Goal: Task Accomplishment & Management: Use online tool/utility

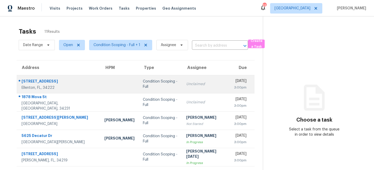
click at [100, 87] on td at bounding box center [119, 84] width 38 height 18
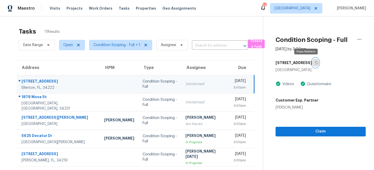
click at [315, 62] on icon "button" at bounding box center [316, 62] width 3 height 3
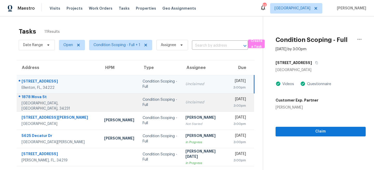
click at [168, 100] on td "Condition Scoping - Full" at bounding box center [159, 102] width 43 height 18
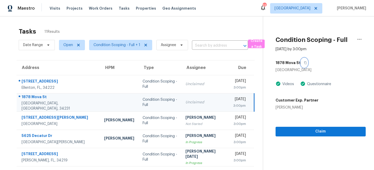
click at [304, 61] on icon "button" at bounding box center [305, 62] width 3 height 3
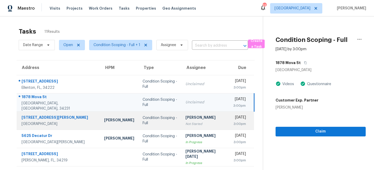
click at [165, 121] on td "Condition Scoping - Full" at bounding box center [159, 120] width 43 height 18
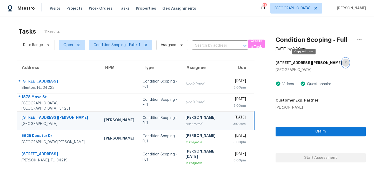
click at [345, 63] on icon "button" at bounding box center [346, 62] width 3 height 3
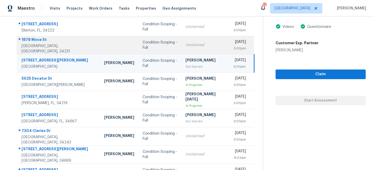
scroll to position [68, 0]
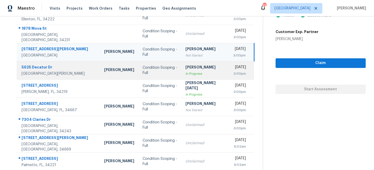
click at [181, 77] on td "Afran Peeran In Progress" at bounding box center [205, 70] width 48 height 18
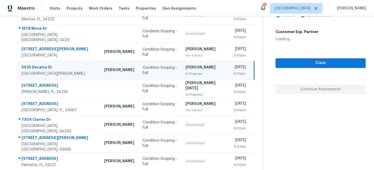
scroll to position [0, 0]
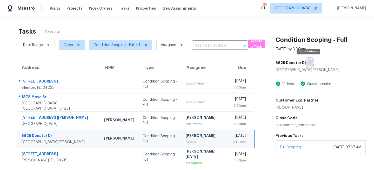
click at [309, 65] on button "button" at bounding box center [309, 62] width 7 height 9
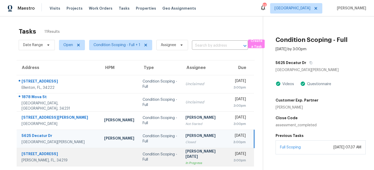
click at [151, 151] on td "Condition Scoping - Full" at bounding box center [159, 156] width 43 height 18
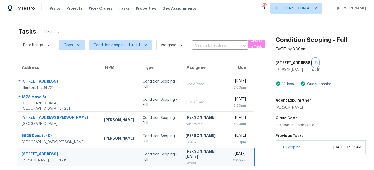
click at [315, 62] on icon "button" at bounding box center [316, 62] width 3 height 3
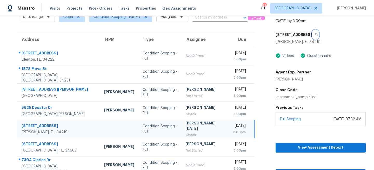
scroll to position [21, 0]
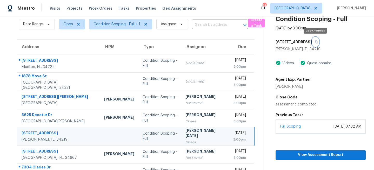
click at [316, 42] on icon "button" at bounding box center [316, 41] width 3 height 3
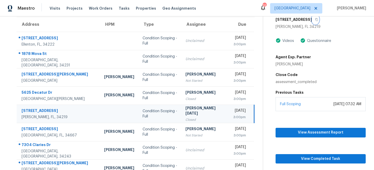
scroll to position [50, 0]
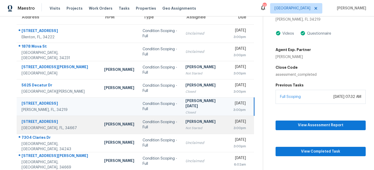
click at [138, 127] on td "Condition Scoping - Full" at bounding box center [159, 124] width 43 height 18
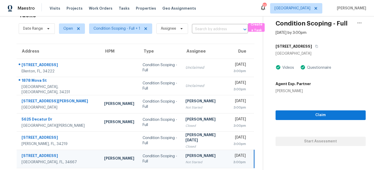
scroll to position [9, 0]
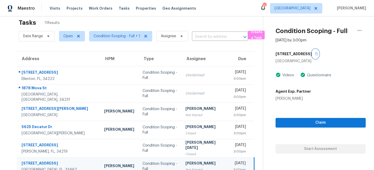
click at [318, 53] on icon "button" at bounding box center [316, 53] width 3 height 3
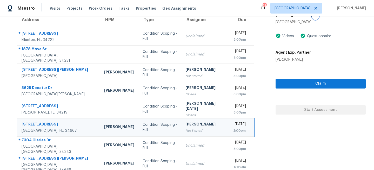
scroll to position [60, 0]
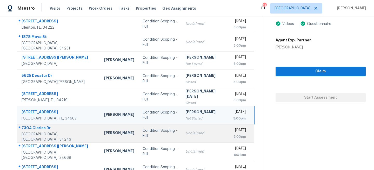
click at [185, 131] on div "Unclaimed" at bounding box center [204, 132] width 39 height 5
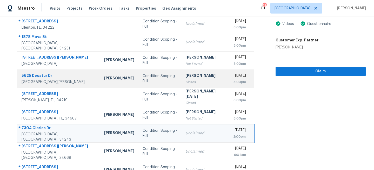
scroll to position [0, 0]
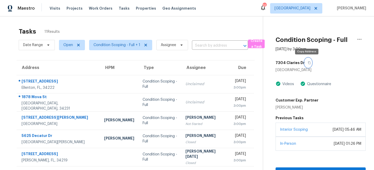
click at [308, 62] on icon "button" at bounding box center [309, 62] width 3 height 3
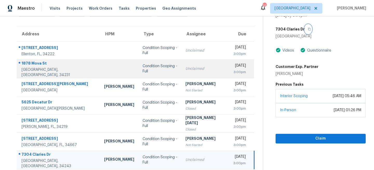
scroll to position [101, 0]
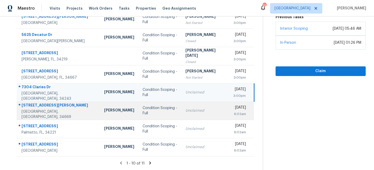
click at [181, 109] on td "Unclaimed" at bounding box center [205, 110] width 48 height 18
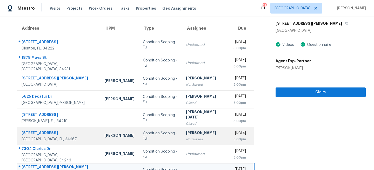
scroll to position [0, 0]
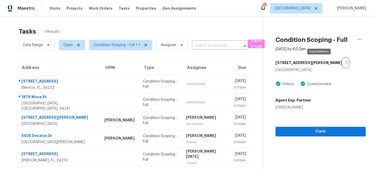
click at [345, 63] on icon "button" at bounding box center [346, 62] width 3 height 3
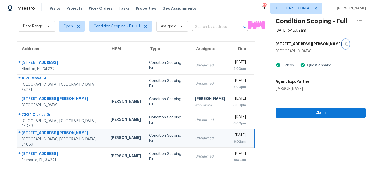
scroll to position [11, 0]
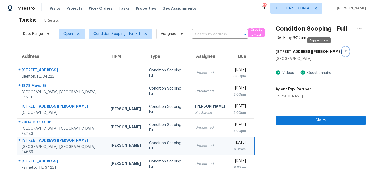
click at [345, 52] on icon "button" at bounding box center [346, 51] width 3 height 3
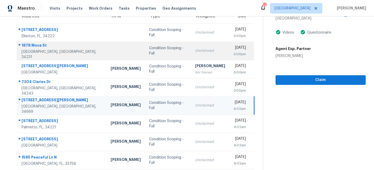
scroll to position [55, 0]
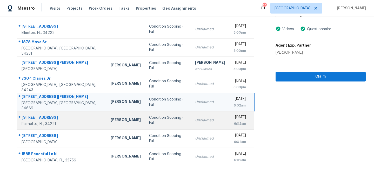
click at [148, 123] on td "Condition Scoping - Full" at bounding box center [168, 120] width 46 height 18
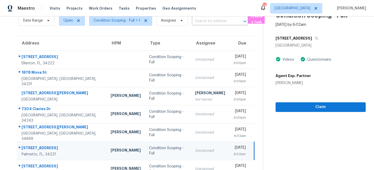
scroll to position [15, 0]
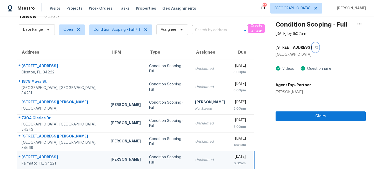
click at [315, 47] on icon "button" at bounding box center [316, 47] width 3 height 3
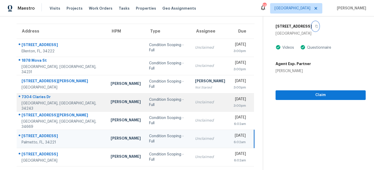
scroll to position [55, 0]
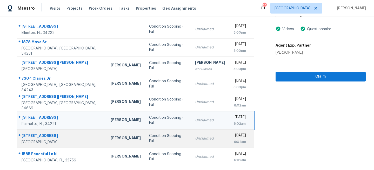
click at [191, 134] on td "Unclaimed" at bounding box center [210, 138] width 38 height 18
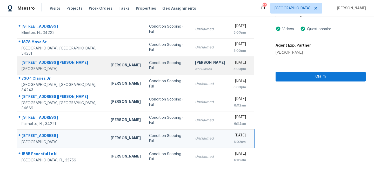
scroll to position [0, 0]
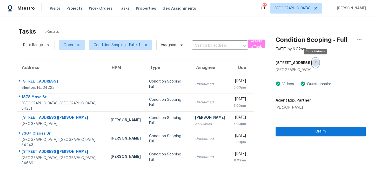
click at [316, 62] on icon "button" at bounding box center [316, 62] width 3 height 3
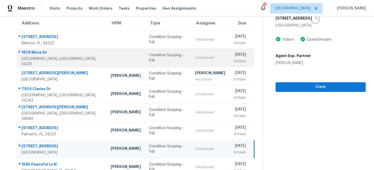
scroll to position [55, 0]
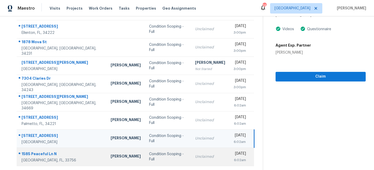
click at [195, 155] on div "Unclaimed" at bounding box center [210, 156] width 30 height 5
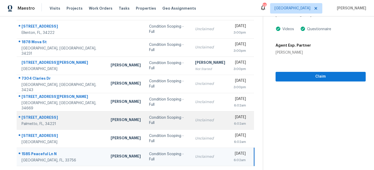
scroll to position [0, 0]
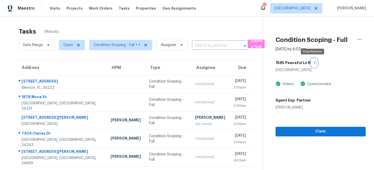
click at [314, 63] on icon "button" at bounding box center [315, 62] width 3 height 3
click at [310, 6] on span "Tampa" at bounding box center [292, 8] width 36 height 5
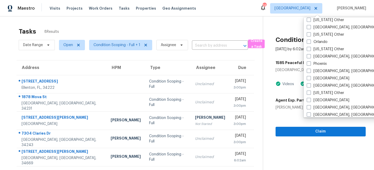
scroll to position [584, 0]
click at [313, 39] on label "Orlando" at bounding box center [317, 41] width 21 height 5
click at [310, 39] on input "Orlando" at bounding box center [308, 40] width 3 height 3
checkbox input "true"
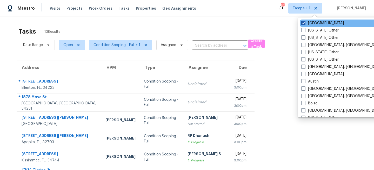
click at [312, 23] on label "[GEOGRAPHIC_DATA]" at bounding box center [322, 23] width 43 height 5
click at [305, 23] on input "[GEOGRAPHIC_DATA]" at bounding box center [302, 22] width 3 height 3
checkbox input "false"
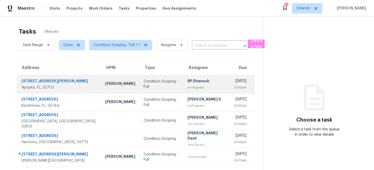
click at [139, 81] on td "Condition Scoping - Full" at bounding box center [161, 84] width 44 height 18
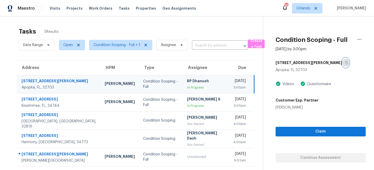
click at [345, 61] on icon "button" at bounding box center [346, 62] width 3 height 3
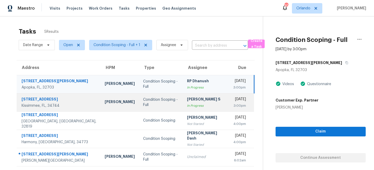
click at [152, 101] on div "Condition Scoping - Full" at bounding box center [160, 102] width 35 height 10
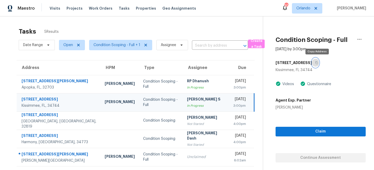
click at [318, 62] on icon "button" at bounding box center [316, 62] width 3 height 3
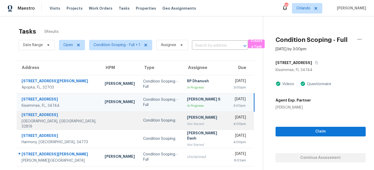
click at [187, 123] on div "Not Started" at bounding box center [206, 123] width 38 height 5
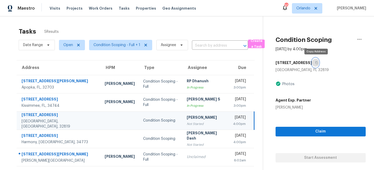
click at [317, 62] on icon "button" at bounding box center [316, 62] width 3 height 3
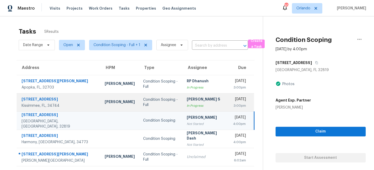
click at [183, 100] on td "Anbu Jebakumar S In Progress" at bounding box center [206, 102] width 46 height 18
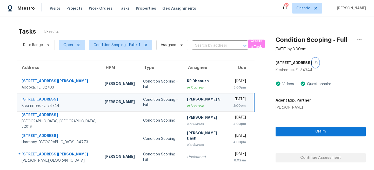
click at [318, 61] on icon "button" at bounding box center [316, 62] width 3 height 3
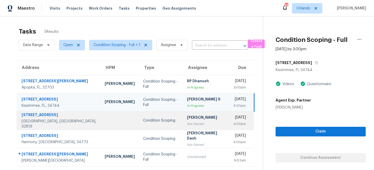
click at [183, 122] on td "Pavithran Omsekar Not Started" at bounding box center [206, 120] width 46 height 18
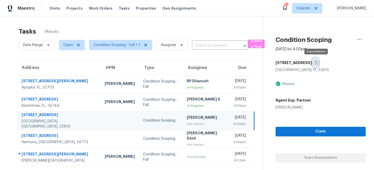
click at [316, 62] on icon "button" at bounding box center [316, 62] width 3 height 3
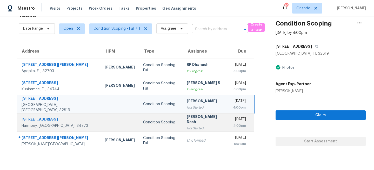
click at [183, 129] on td "Soumya Ranjan Dash Not Started" at bounding box center [206, 122] width 46 height 18
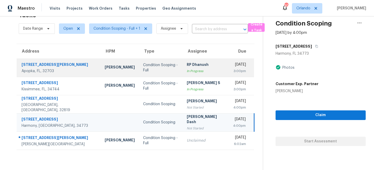
scroll to position [0, 0]
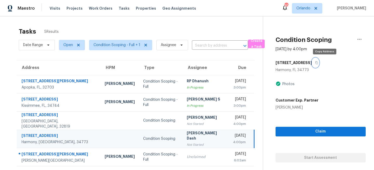
click at [318, 62] on icon "button" at bounding box center [316, 62] width 3 height 3
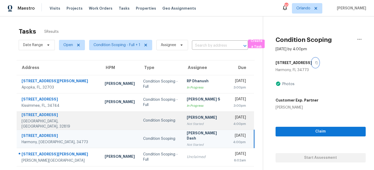
scroll to position [16, 0]
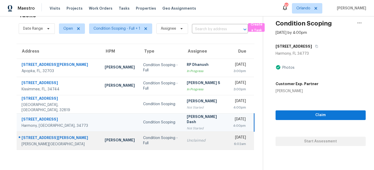
click at [187, 139] on div "Unclaimed" at bounding box center [206, 140] width 38 height 5
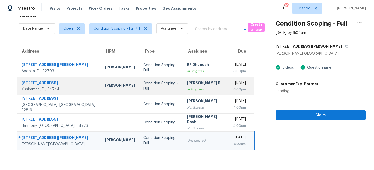
scroll to position [0, 0]
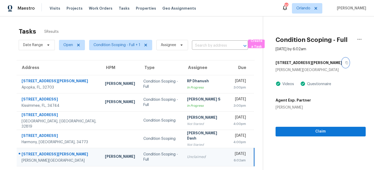
click at [345, 63] on icon "button" at bounding box center [346, 62] width 3 height 3
click at [310, 10] on span "Orlando" at bounding box center [303, 8] width 14 height 5
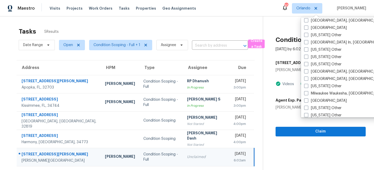
scroll to position [376, 0]
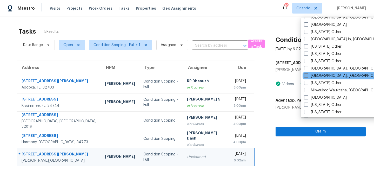
click at [313, 75] on label "Miami, FL" at bounding box center [344, 75] width 80 height 5
click at [307, 75] on input "[GEOGRAPHIC_DATA], [GEOGRAPHIC_DATA]" at bounding box center [305, 74] width 3 height 3
checkbox input "true"
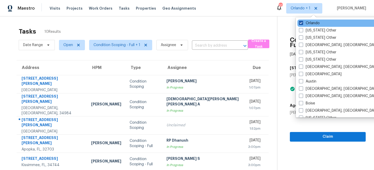
click at [308, 22] on label "Orlando" at bounding box center [309, 23] width 21 height 5
click at [302, 22] on input "Orlando" at bounding box center [300, 22] width 3 height 3
checkbox input "false"
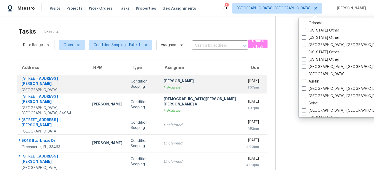
click at [164, 86] on div "In Progress" at bounding box center [201, 87] width 74 height 5
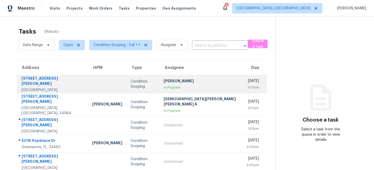
click at [131, 86] on div "Condition Scoping" at bounding box center [143, 84] width 25 height 10
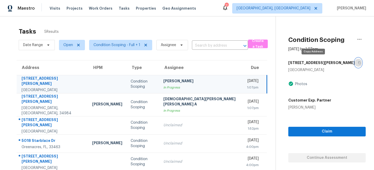
click at [358, 63] on icon "button" at bounding box center [359, 62] width 3 height 3
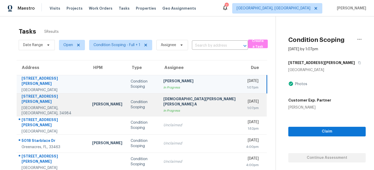
click at [172, 100] on div "Mohamed Azeem Mohsin A" at bounding box center [200, 102] width 74 height 12
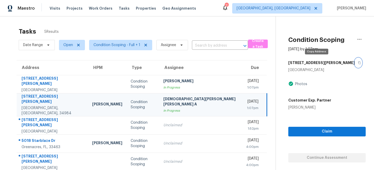
click at [358, 63] on icon "button" at bounding box center [359, 62] width 3 height 3
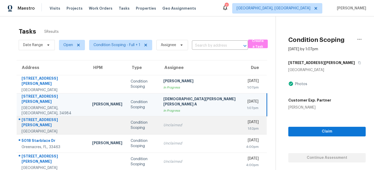
click at [166, 122] on div "Unclaimed" at bounding box center [200, 124] width 74 height 5
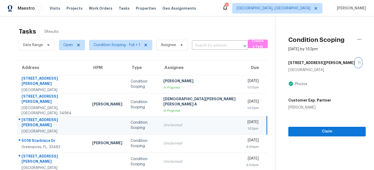
click at [358, 62] on icon "button" at bounding box center [359, 62] width 3 height 3
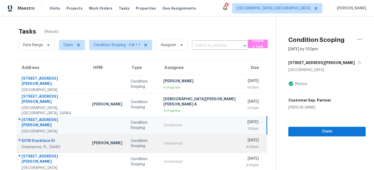
click at [161, 134] on td "Unclaimed" at bounding box center [200, 143] width 83 height 18
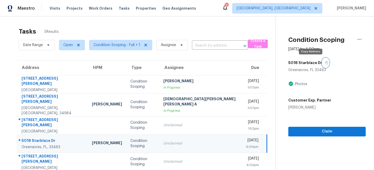
click at [325, 63] on icon "button" at bounding box center [326, 62] width 3 height 3
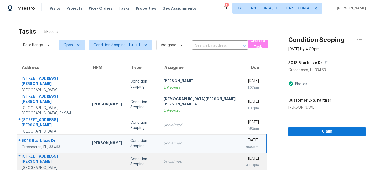
click at [170, 161] on td "Unclaimed" at bounding box center [200, 161] width 82 height 18
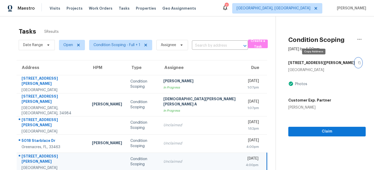
click at [355, 63] on button "button" at bounding box center [358, 62] width 7 height 9
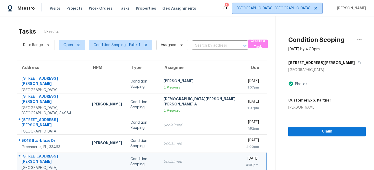
click at [307, 6] on span "Miami, FL" at bounding box center [274, 8] width 74 height 5
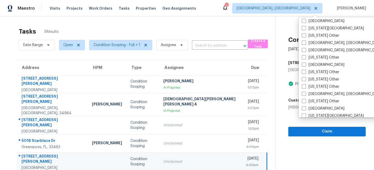
scroll to position [236, 0]
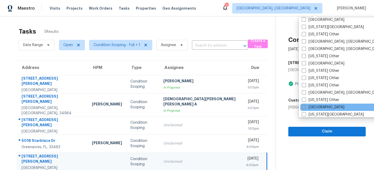
click at [314, 105] on label "[GEOGRAPHIC_DATA]" at bounding box center [323, 106] width 43 height 5
click at [305, 105] on input "[GEOGRAPHIC_DATA]" at bounding box center [303, 105] width 3 height 3
checkbox input "true"
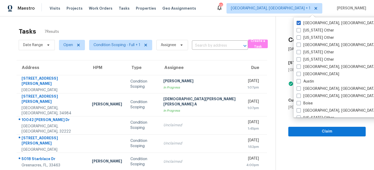
click at [307, 19] on div "Miami, FL Alabama Other Alaska Other Albuquerque, NM Arizona Other Arkansas Oth…" at bounding box center [347, 67] width 108 height 100
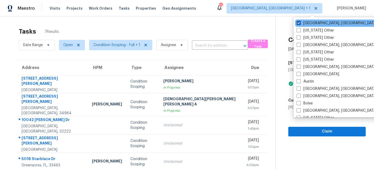
click at [304, 23] on label "Miami, FL" at bounding box center [337, 23] width 80 height 5
click at [300, 23] on input "Miami, FL" at bounding box center [298, 22] width 3 height 3
checkbox input "false"
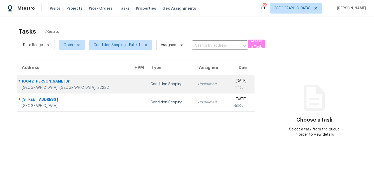
click at [146, 89] on td "Condition Scoping" at bounding box center [169, 84] width 47 height 18
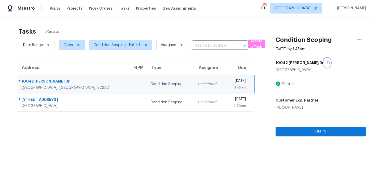
click at [327, 62] on icon "button" at bounding box center [328, 62] width 3 height 3
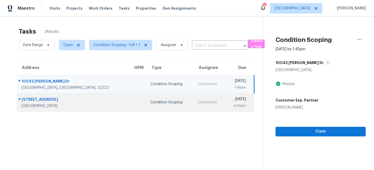
click at [193, 106] on td "Unclaimed" at bounding box center [208, 102] width 31 height 18
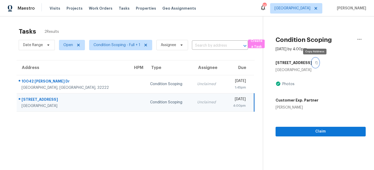
click at [316, 63] on icon "button" at bounding box center [316, 62] width 3 height 3
click at [54, 10] on span "Visits" at bounding box center [55, 8] width 11 height 5
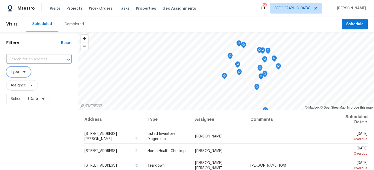
click at [16, 72] on span "Type" at bounding box center [15, 71] width 8 height 5
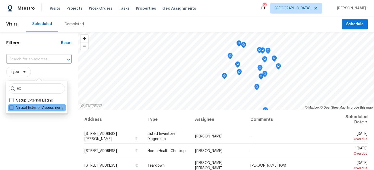
type input "ex"
click at [29, 107] on label "Virtual Exterior Assessment" at bounding box center [35, 107] width 53 height 5
click at [13, 107] on input "Virtual Exterior Assessment" at bounding box center [10, 106] width 3 height 3
checkbox input "true"
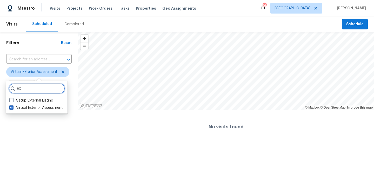
click at [31, 91] on input "ex" at bounding box center [37, 88] width 56 height 10
type input "e"
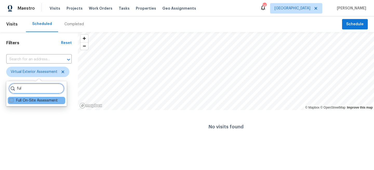
type input "ful"
click at [32, 99] on label "Full On-Site Assessment" at bounding box center [33, 100] width 48 height 5
click at [13, 99] on input "Full On-Site Assessment" at bounding box center [10, 99] width 3 height 3
checkbox input "true"
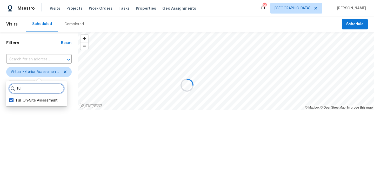
click at [36, 92] on input "ful" at bounding box center [36, 88] width 55 height 10
type input "f"
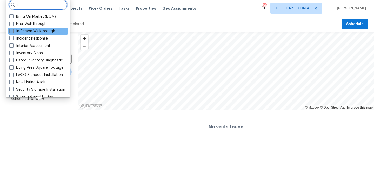
type input "in"
click at [24, 31] on label "In-Person Walkthrough" at bounding box center [32, 31] width 46 height 5
click at [13, 31] on input "In-Person Walkthrough" at bounding box center [10, 30] width 3 height 3
checkbox input "true"
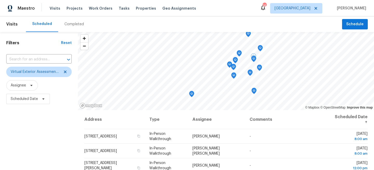
click at [52, 139] on div "Filters Reset ​ Virtual Exterior Assessment + 2 Assignee Scheduled Date" at bounding box center [39, 138] width 78 height 213
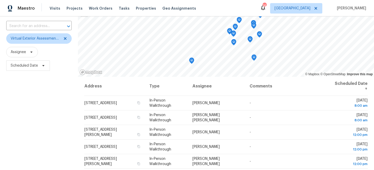
scroll to position [76, 0]
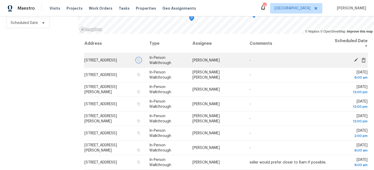
click at [141, 58] on button "button" at bounding box center [138, 60] width 5 height 5
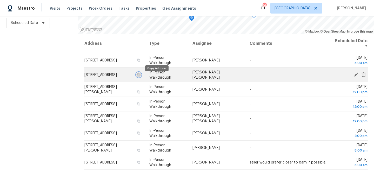
click at [140, 76] on icon "button" at bounding box center [138, 74] width 3 height 3
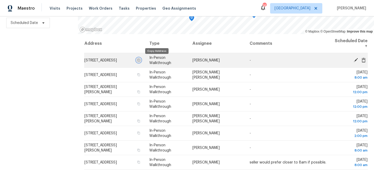
click at [140, 59] on icon "button" at bounding box center [138, 59] width 3 height 3
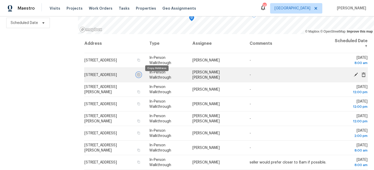
click at [140, 76] on icon "button" at bounding box center [138, 74] width 3 height 3
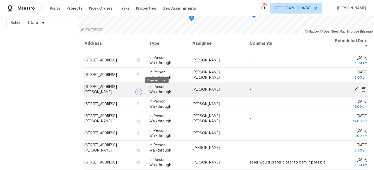
click at [140, 90] on icon "button" at bounding box center [138, 91] width 3 height 3
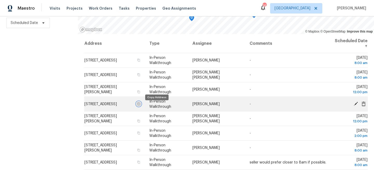
click at [140, 105] on icon "button" at bounding box center [138, 103] width 3 height 3
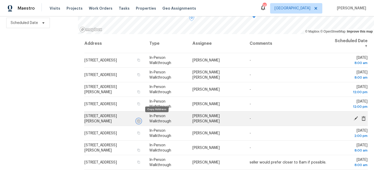
click at [140, 119] on icon "button" at bounding box center [138, 120] width 3 height 3
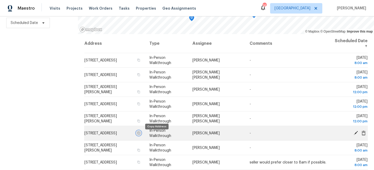
click at [140, 134] on icon "button" at bounding box center [138, 132] width 3 height 3
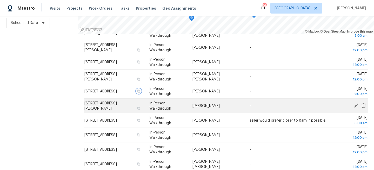
scroll to position [70, 0]
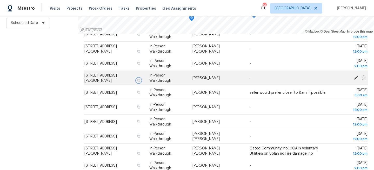
click at [140, 79] on icon "button" at bounding box center [138, 80] width 3 height 3
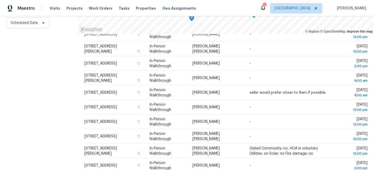
click at [43, 82] on div "Filters Reset ​ Virtual Exterior Assessment + 2 Assignee Scheduled Date" at bounding box center [39, 62] width 78 height 213
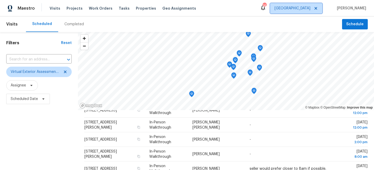
click at [297, 7] on span "[GEOGRAPHIC_DATA]" at bounding box center [296, 8] width 52 height 10
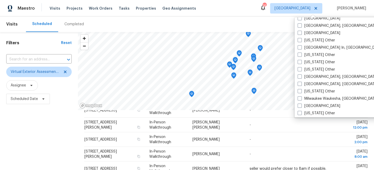
scroll to position [363, 0]
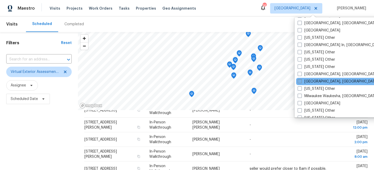
click at [303, 81] on label "[GEOGRAPHIC_DATA], [GEOGRAPHIC_DATA]" at bounding box center [338, 81] width 80 height 5
click at [301, 81] on input "[GEOGRAPHIC_DATA], [GEOGRAPHIC_DATA]" at bounding box center [299, 80] width 3 height 3
checkbox input "true"
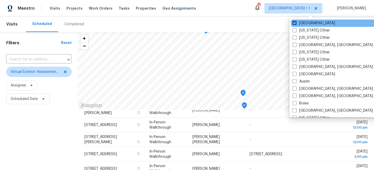
click at [302, 22] on label "[GEOGRAPHIC_DATA]" at bounding box center [313, 23] width 43 height 5
click at [296, 22] on input "[GEOGRAPHIC_DATA]" at bounding box center [293, 22] width 3 height 3
checkbox input "false"
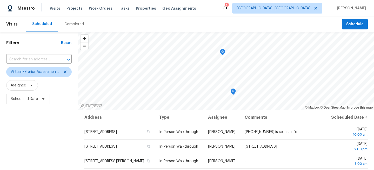
click at [29, 122] on div "Filters Reset ​ Virtual Exterior Assessment + 2 Assignee Scheduled Date" at bounding box center [39, 138] width 78 height 213
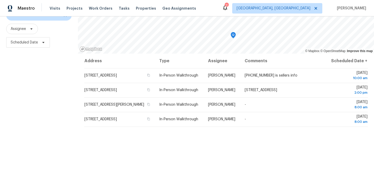
scroll to position [76, 0]
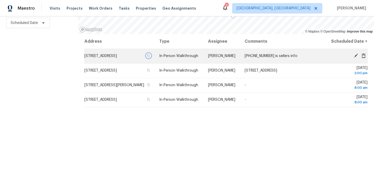
click at [150, 57] on icon "button" at bounding box center [148, 55] width 3 height 3
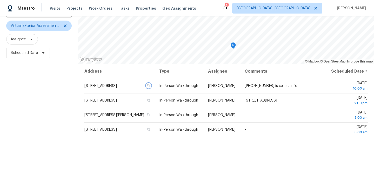
scroll to position [5, 0]
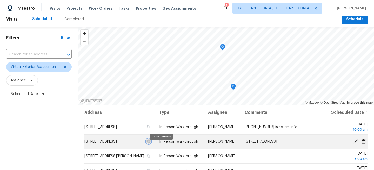
click at [150, 143] on icon "button" at bounding box center [148, 140] width 3 height 3
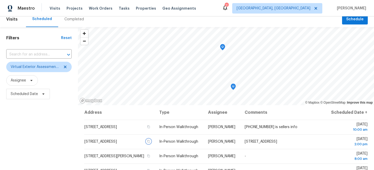
scroll to position [76, 0]
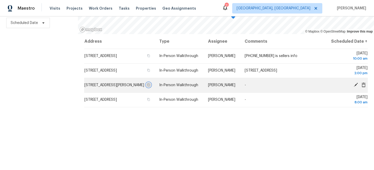
click at [150, 86] on icon "button" at bounding box center [148, 84] width 3 height 3
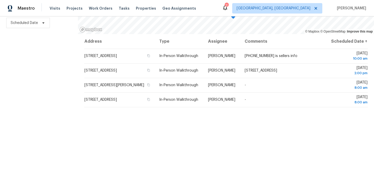
click at [58, 87] on div "Filters Reset ​ Virtual Exterior Assessment + 2 Assignee Scheduled Date" at bounding box center [39, 62] width 78 height 213
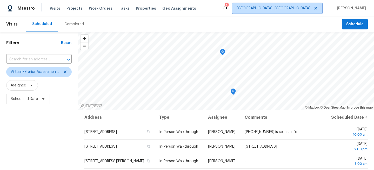
click at [307, 8] on span "Miami, FL" at bounding box center [274, 8] width 74 height 5
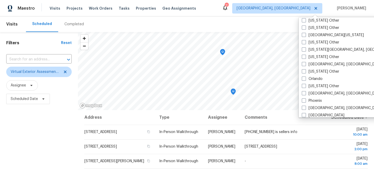
scroll to position [549, 0]
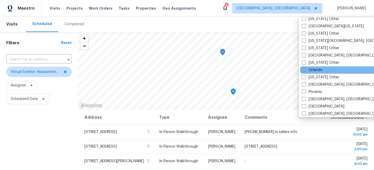
click at [309, 71] on label "Orlando" at bounding box center [312, 69] width 21 height 5
click at [305, 71] on input "Orlando" at bounding box center [303, 68] width 3 height 3
checkbox input "true"
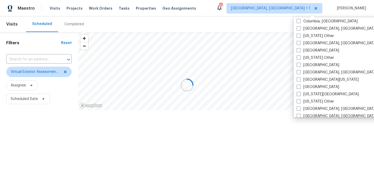
scroll to position [2, 0]
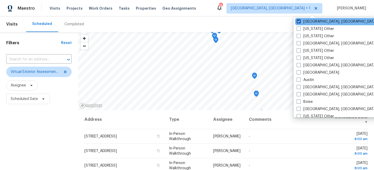
click at [307, 23] on label "Miami, FL" at bounding box center [337, 21] width 80 height 5
click at [300, 22] on input "Miami, FL" at bounding box center [298, 20] width 3 height 3
checkbox input "false"
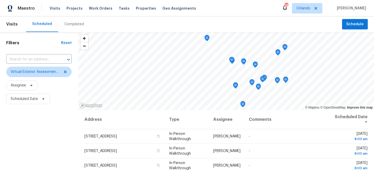
click at [54, 136] on div "Filters Reset ​ Virtual Exterior Assessment + 2 Assignee Scheduled Date" at bounding box center [39, 138] width 78 height 213
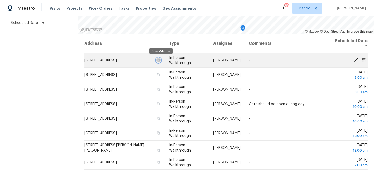
click at [161, 60] on button "button" at bounding box center [158, 60] width 5 height 5
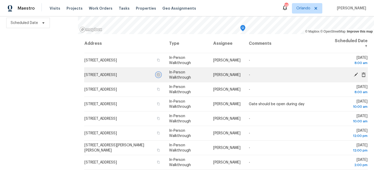
click at [160, 75] on icon "button" at bounding box center [158, 74] width 3 height 3
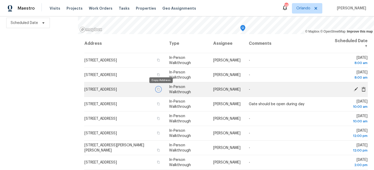
click at [159, 89] on icon "button" at bounding box center [158, 88] width 3 height 3
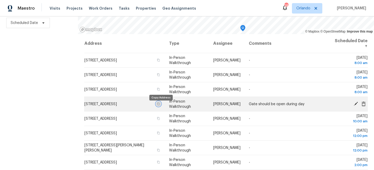
click at [160, 105] on icon "button" at bounding box center [158, 103] width 3 height 3
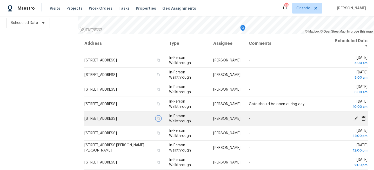
click at [160, 119] on icon "button" at bounding box center [158, 118] width 3 height 3
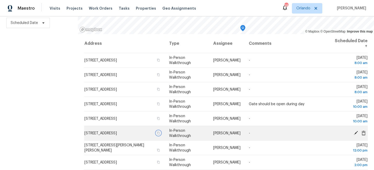
click at [160, 132] on icon "button" at bounding box center [158, 132] width 3 height 3
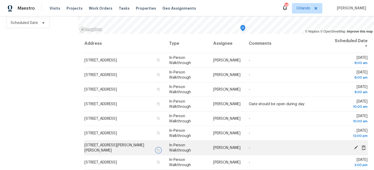
click at [160, 148] on icon "button" at bounding box center [158, 149] width 3 height 3
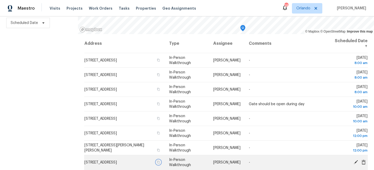
click at [160, 162] on icon "button" at bounding box center [158, 161] width 3 height 3
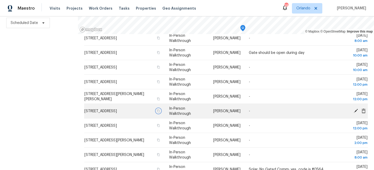
scroll to position [69, 0]
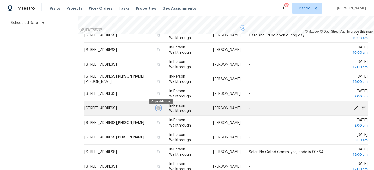
click at [160, 109] on icon "button" at bounding box center [158, 107] width 3 height 3
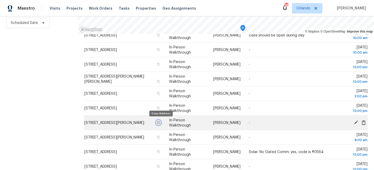
click at [160, 120] on button "button" at bounding box center [158, 122] width 5 height 5
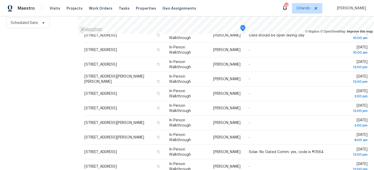
click at [20, 70] on div "Filters Reset ​ Virtual Exterior Assessment + 2 Assignee Scheduled Date" at bounding box center [39, 62] width 78 height 213
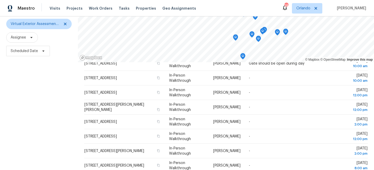
scroll to position [0, 0]
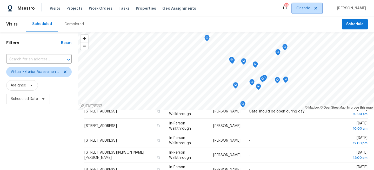
click at [309, 6] on span "Orlando" at bounding box center [303, 8] width 14 height 5
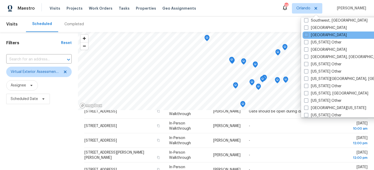
scroll to position [751, 0]
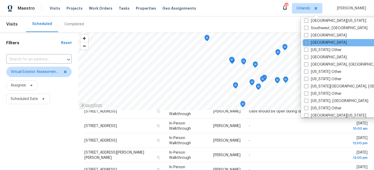
click at [312, 44] on label "[GEOGRAPHIC_DATA]" at bounding box center [325, 42] width 43 height 5
click at [307, 43] on input "[GEOGRAPHIC_DATA]" at bounding box center [305, 41] width 3 height 3
checkbox input "true"
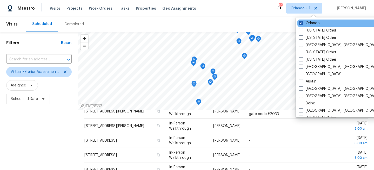
click at [313, 22] on label "Orlando" at bounding box center [309, 23] width 21 height 5
click at [302, 22] on input "Orlando" at bounding box center [300, 22] width 3 height 3
checkbox input "false"
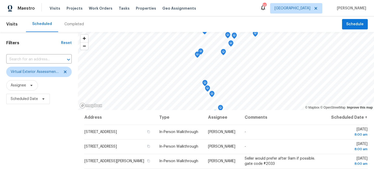
click at [57, 137] on div "Filters Reset ​ Virtual Exterior Assessment + 2 Assignee Scheduled Date" at bounding box center [39, 138] width 78 height 213
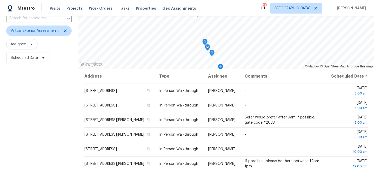
scroll to position [76, 0]
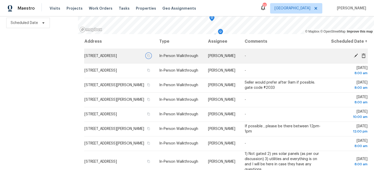
click at [150, 57] on icon "button" at bounding box center [148, 55] width 3 height 3
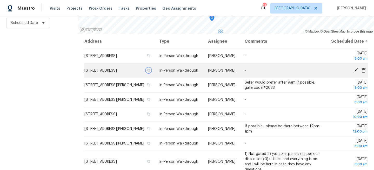
click at [150, 72] on icon "button" at bounding box center [148, 70] width 3 height 3
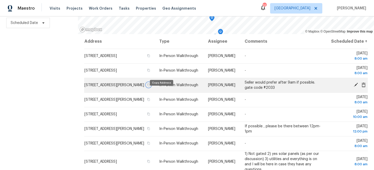
click at [150, 86] on icon "button" at bounding box center [148, 84] width 3 height 3
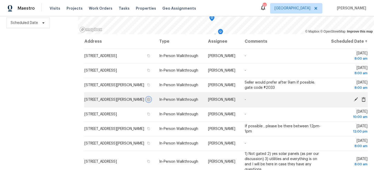
click at [150, 101] on icon "button" at bounding box center [148, 99] width 3 height 3
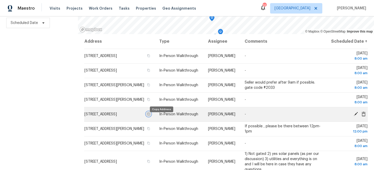
click at [150, 115] on icon "button" at bounding box center [148, 113] width 3 height 3
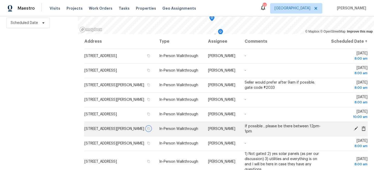
click at [150, 130] on icon "button" at bounding box center [148, 128] width 3 height 3
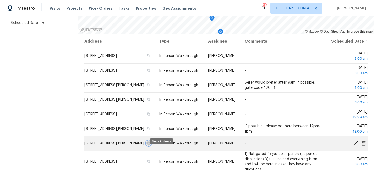
click at [150, 144] on icon "button" at bounding box center [148, 142] width 3 height 3
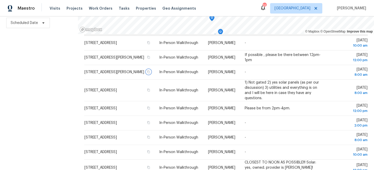
scroll to position [72, 0]
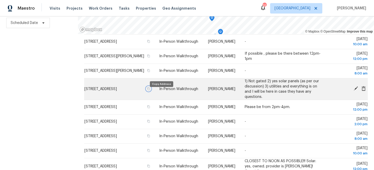
click at [150, 90] on icon "button" at bounding box center [148, 88] width 3 height 3
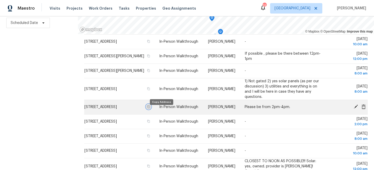
click at [150, 108] on icon "button" at bounding box center [148, 106] width 3 height 3
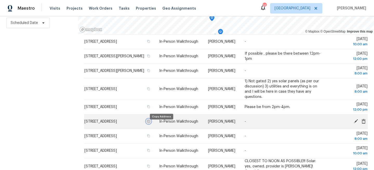
click at [150, 123] on icon "button" at bounding box center [148, 120] width 3 height 3
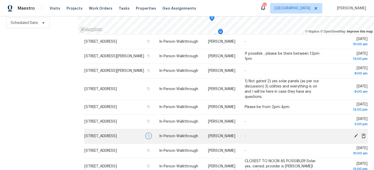
click at [150, 137] on icon "button" at bounding box center [148, 135] width 3 height 3
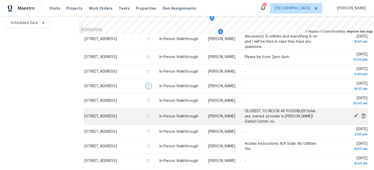
scroll to position [142, 0]
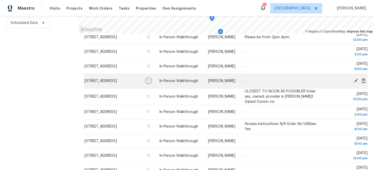
click at [150, 82] on icon "button" at bounding box center [148, 80] width 3 height 3
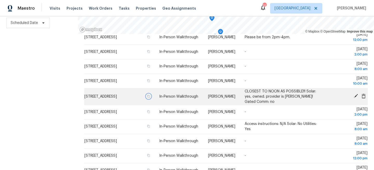
click at [150, 98] on icon "button" at bounding box center [148, 96] width 3 height 3
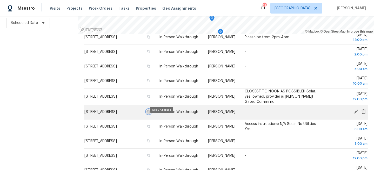
click at [150, 113] on icon "button" at bounding box center [148, 111] width 3 height 3
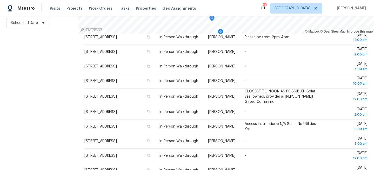
click at [20, 66] on div "Filters Reset ​ Virtual Exterior Assessment + 2 Assignee Scheduled Date" at bounding box center [39, 62] width 78 height 213
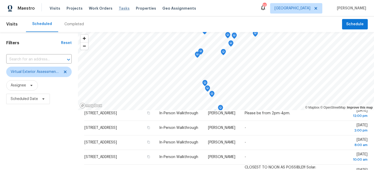
click at [119, 9] on span "Tasks" at bounding box center [124, 8] width 11 height 4
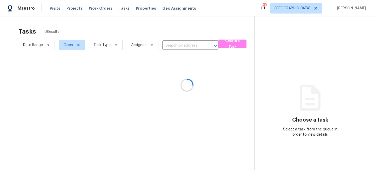
click at [109, 44] on div at bounding box center [187, 85] width 374 height 170
click at [109, 45] on div at bounding box center [187, 85] width 374 height 170
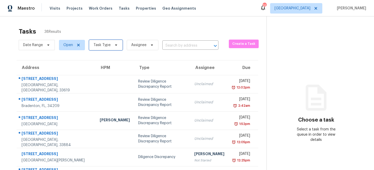
click at [110, 46] on span "Task Type" at bounding box center [105, 45] width 33 height 10
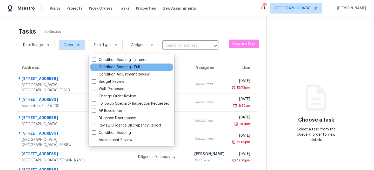
click at [97, 68] on label "Condition Scoping - Full" at bounding box center [116, 66] width 48 height 5
click at [95, 68] on input "Condition Scoping - Full" at bounding box center [93, 65] width 3 height 3
checkbox input "true"
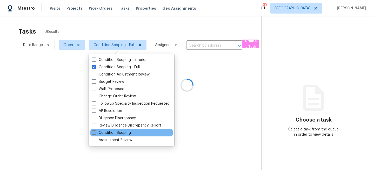
click at [105, 132] on label "Condition Scoping" at bounding box center [111, 132] width 39 height 5
click at [95, 132] on input "Condition Scoping" at bounding box center [93, 131] width 3 height 3
checkbox input "true"
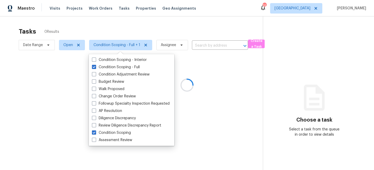
click at [116, 16] on div at bounding box center [187, 85] width 374 height 170
